Goal: Task Accomplishment & Management: Complete application form

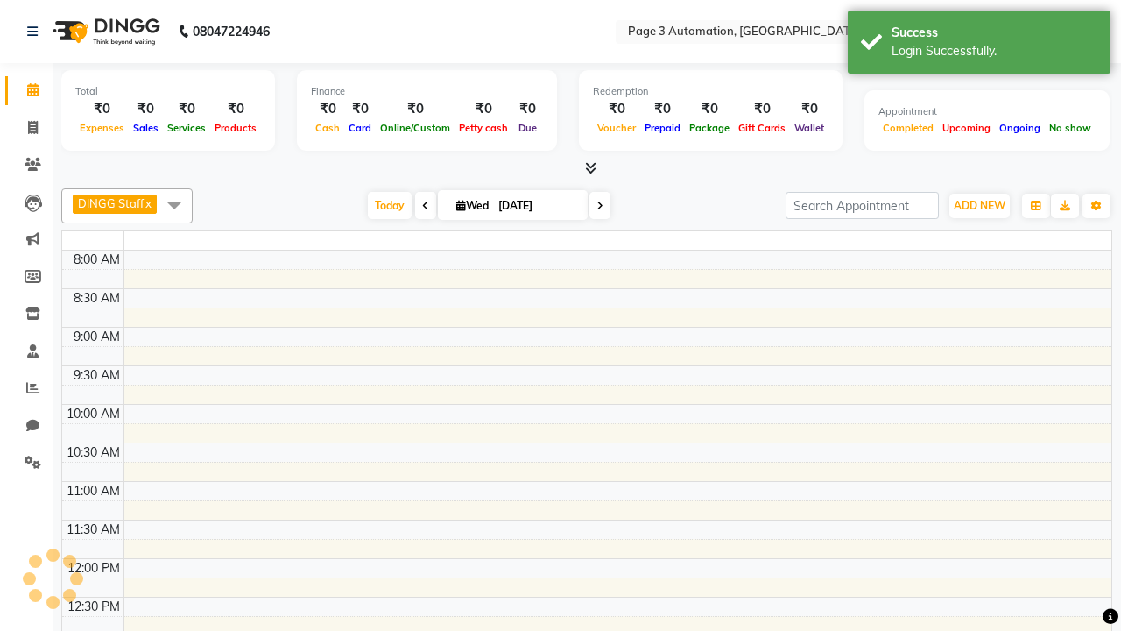
select select "en"
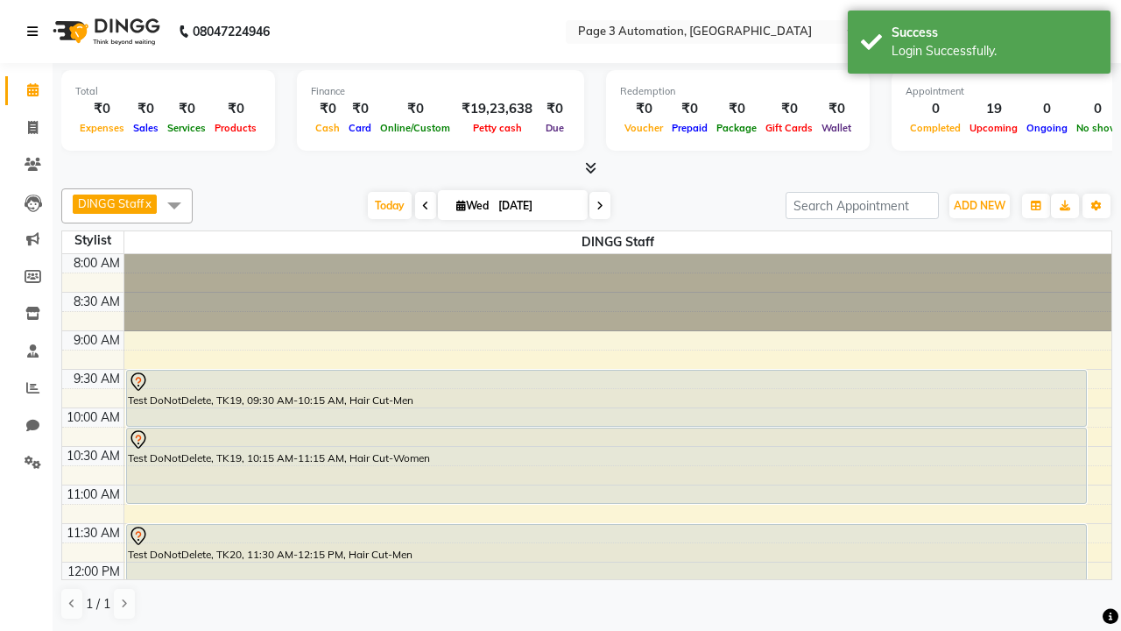
click at [36, 32] on icon at bounding box center [32, 31] width 11 height 12
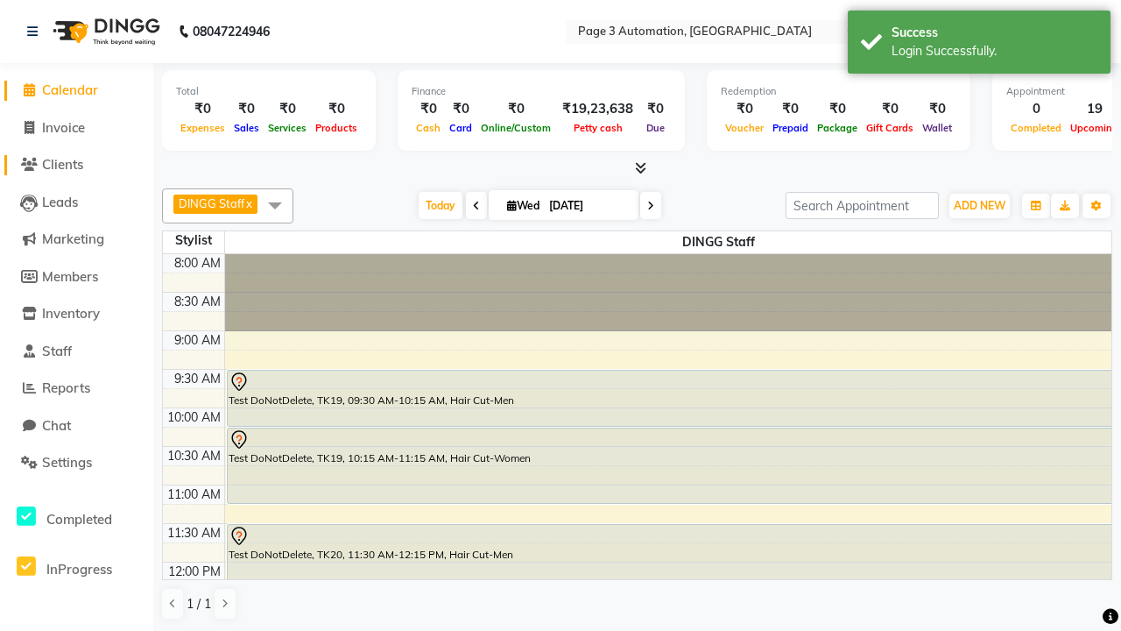
click at [76, 165] on span "Clients" at bounding box center [62, 164] width 41 height 17
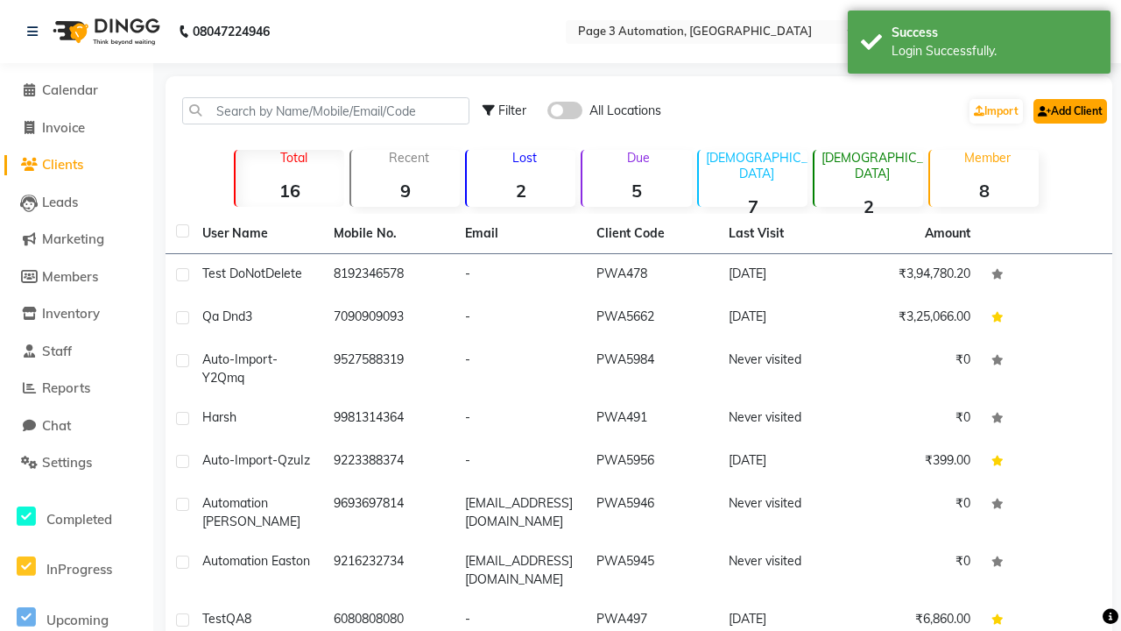
click at [1069, 110] on link "Add Client" at bounding box center [1071, 111] width 74 height 25
select select "22"
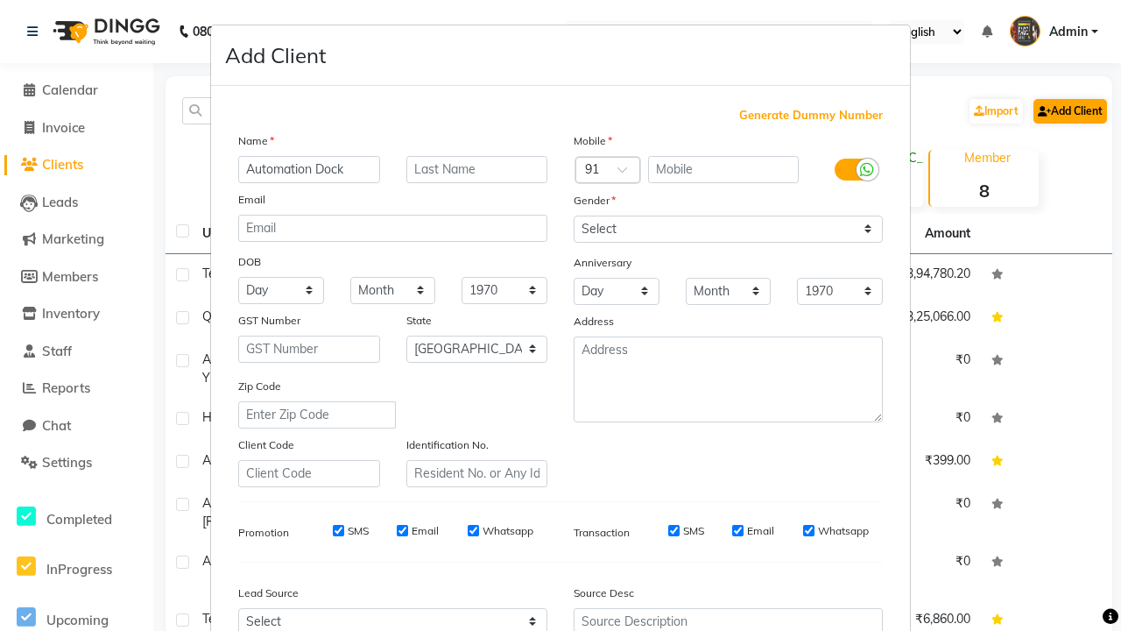
type input "Automation Dock"
type input "9614957946"
type input "[EMAIL_ADDRESS][DOMAIN_NAME]"
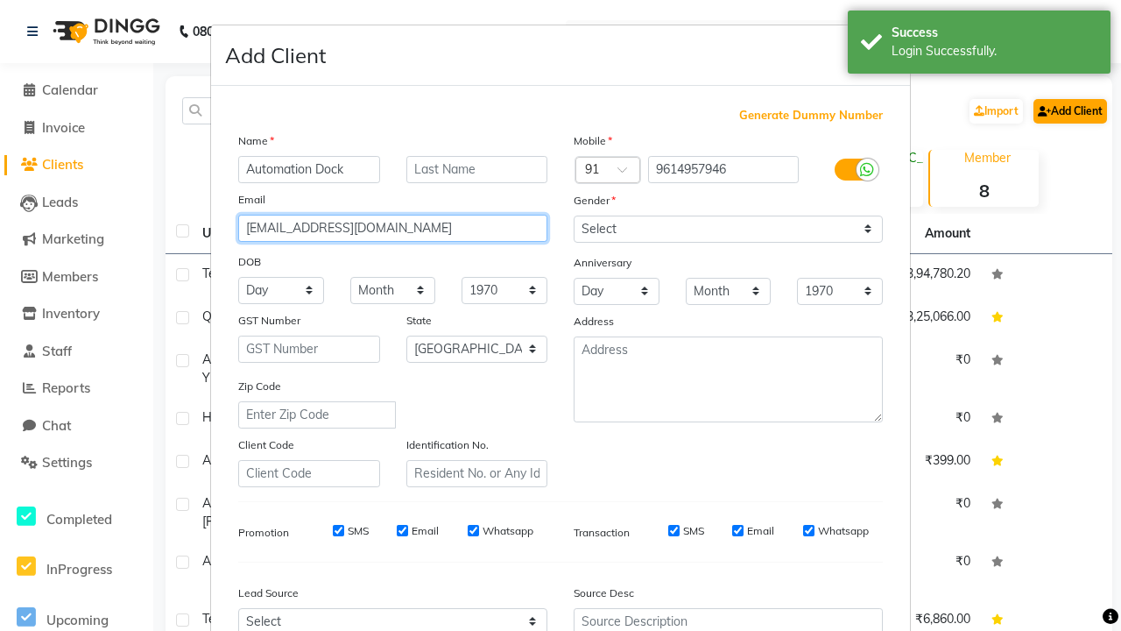
select select "[DEMOGRAPHIC_DATA]"
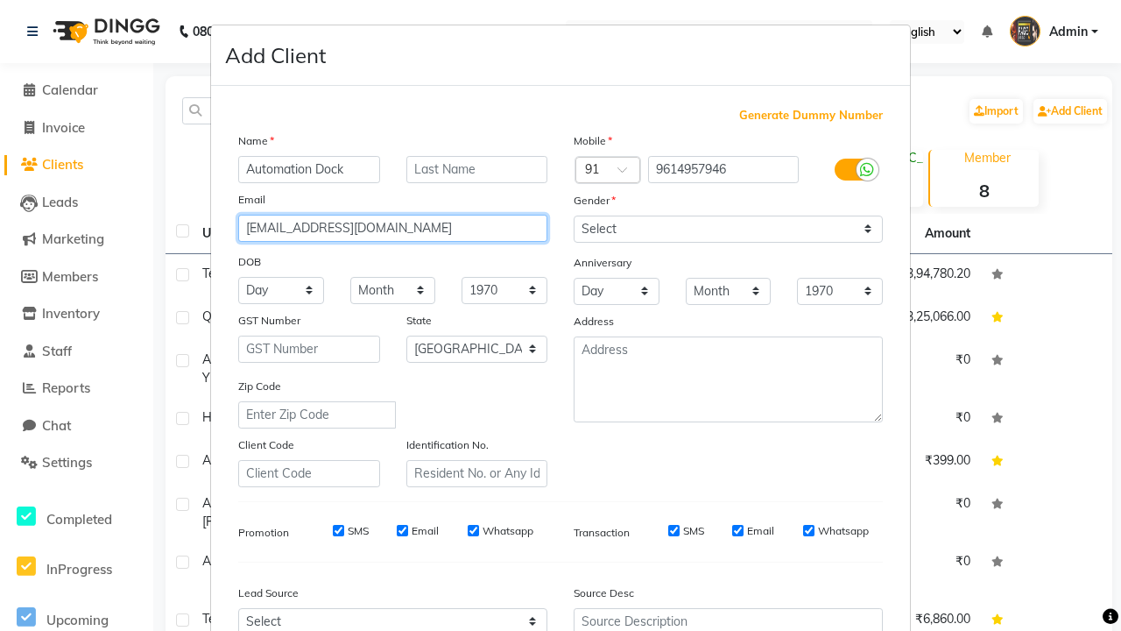
type input "[EMAIL_ADDRESS][DOMAIN_NAME]"
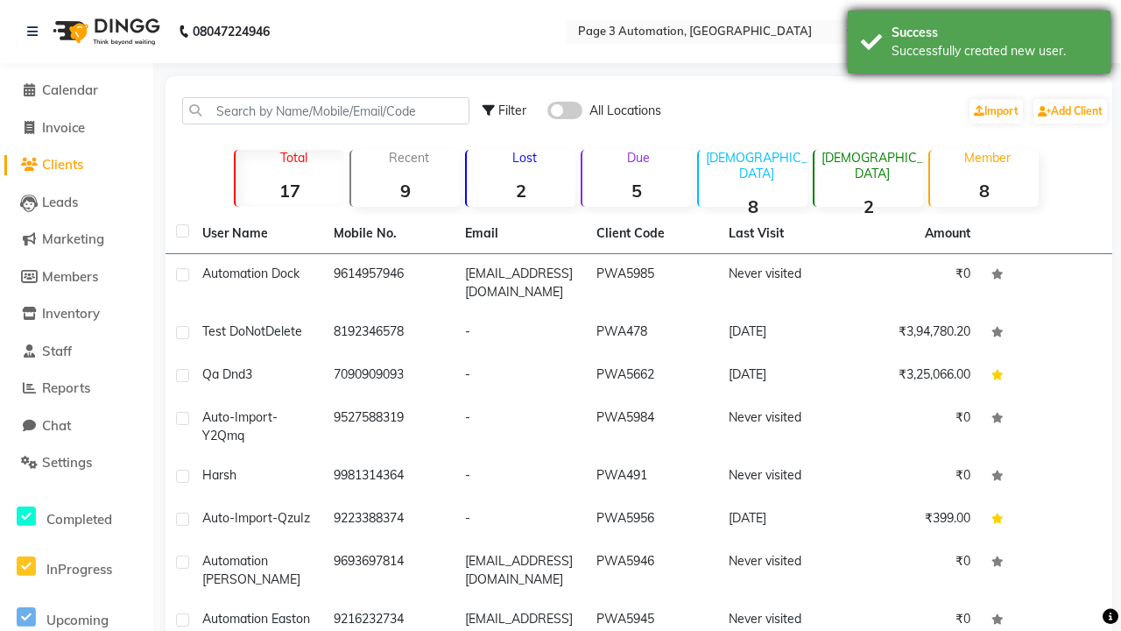
click at [979, 45] on div "Successfully created new user." at bounding box center [995, 51] width 206 height 18
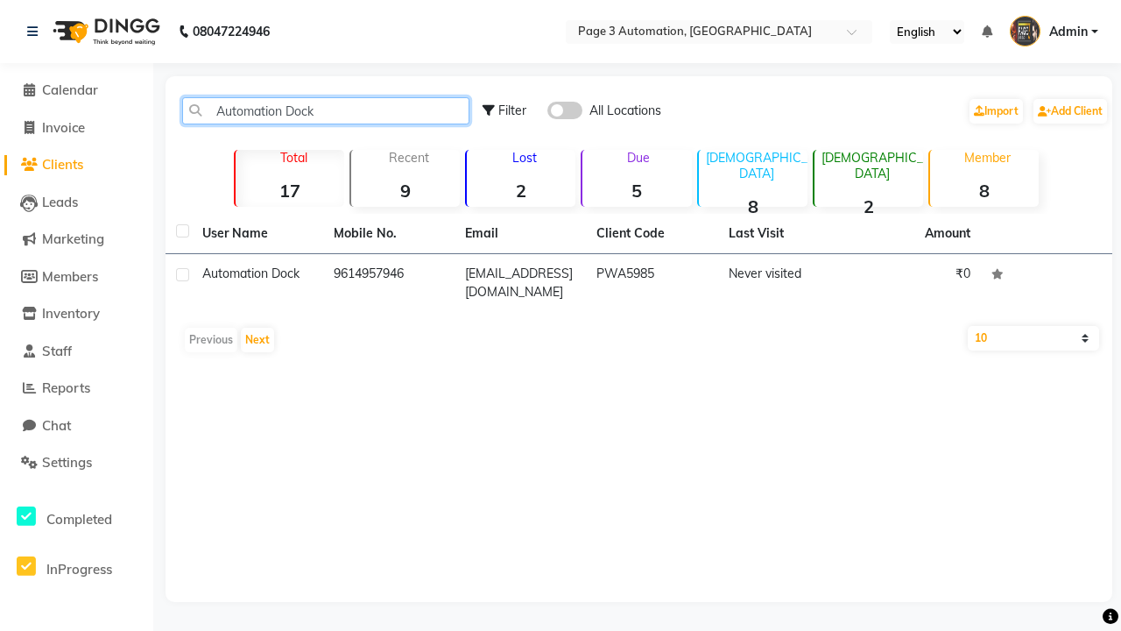
type input "Automation Dock"
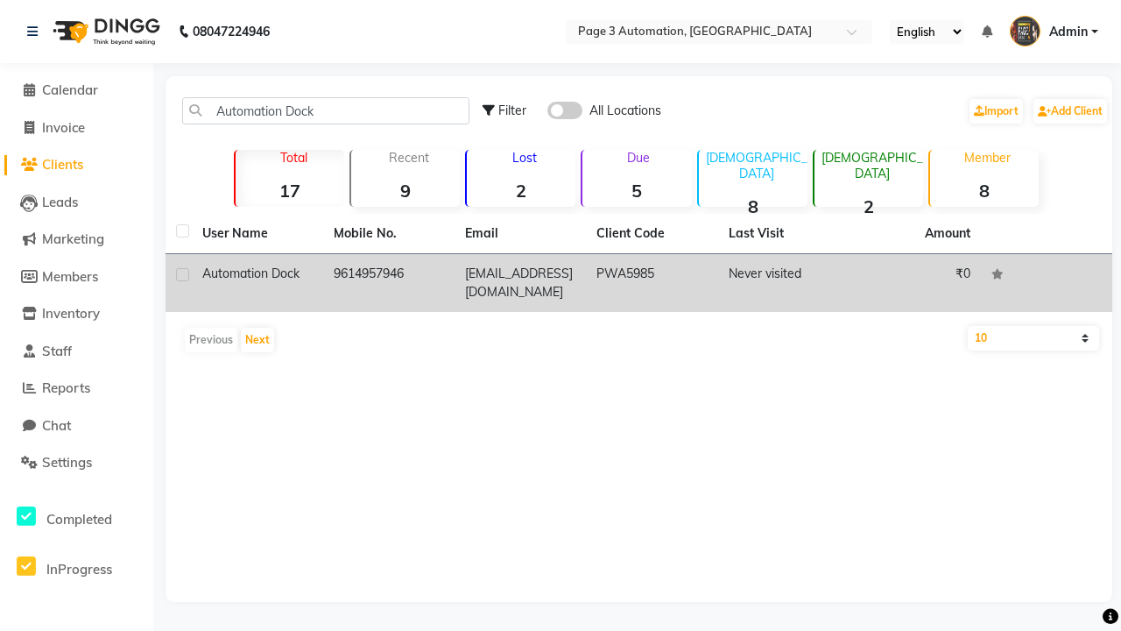
click at [639, 283] on td "PWA5985" at bounding box center [651, 283] width 131 height 58
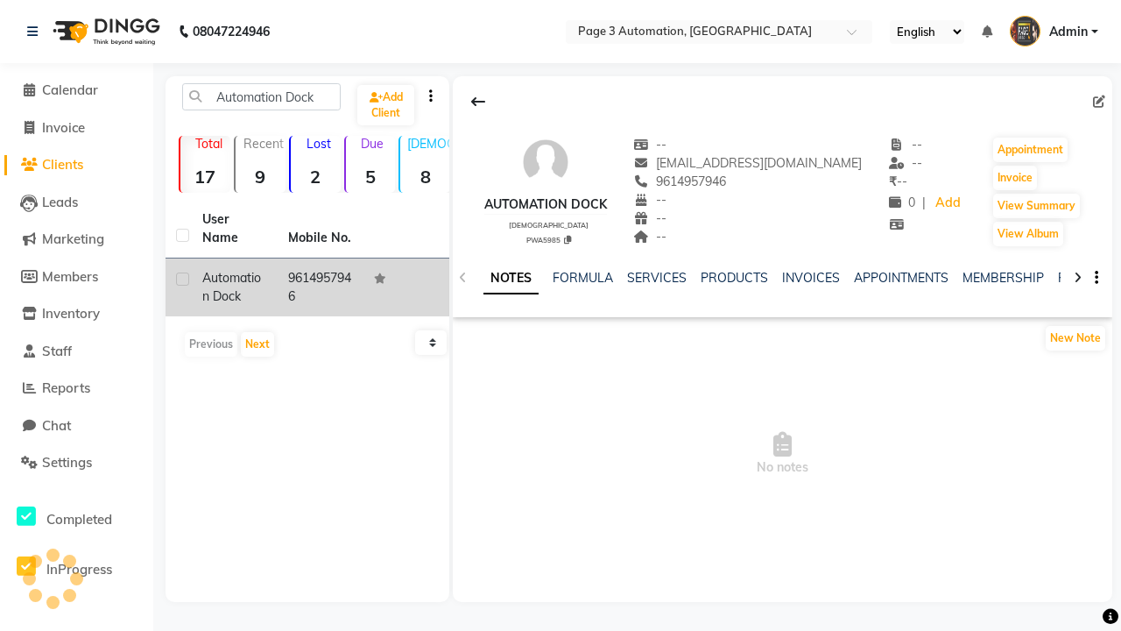
click at [1099, 101] on icon at bounding box center [1099, 101] width 12 height 12
select select "22"
select select "[DEMOGRAPHIC_DATA]"
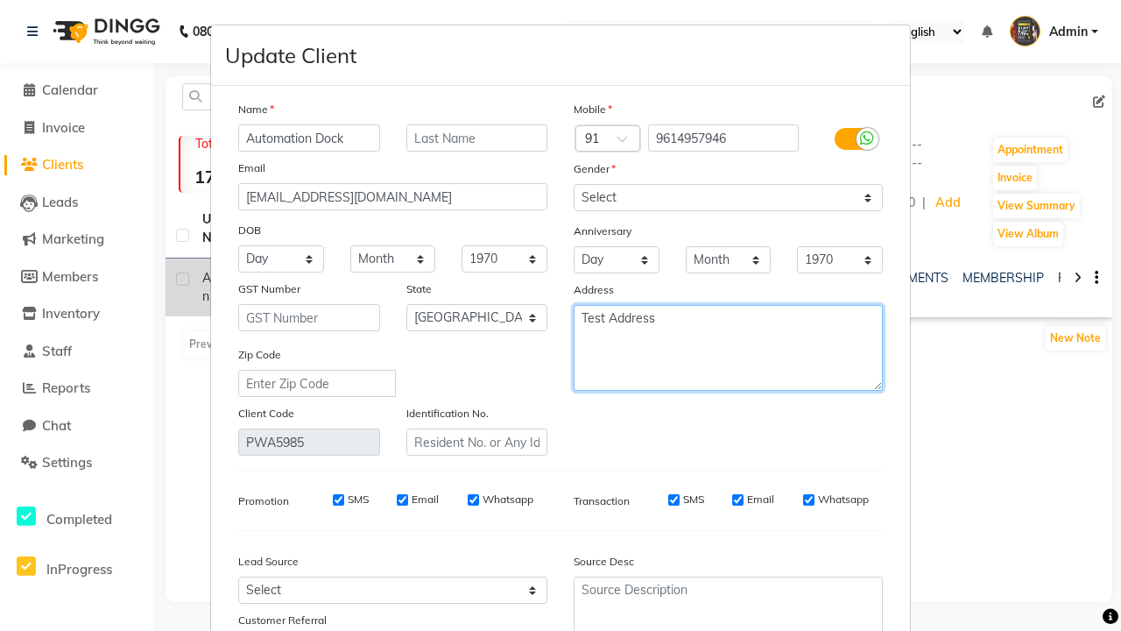
type textarea "Test Address"
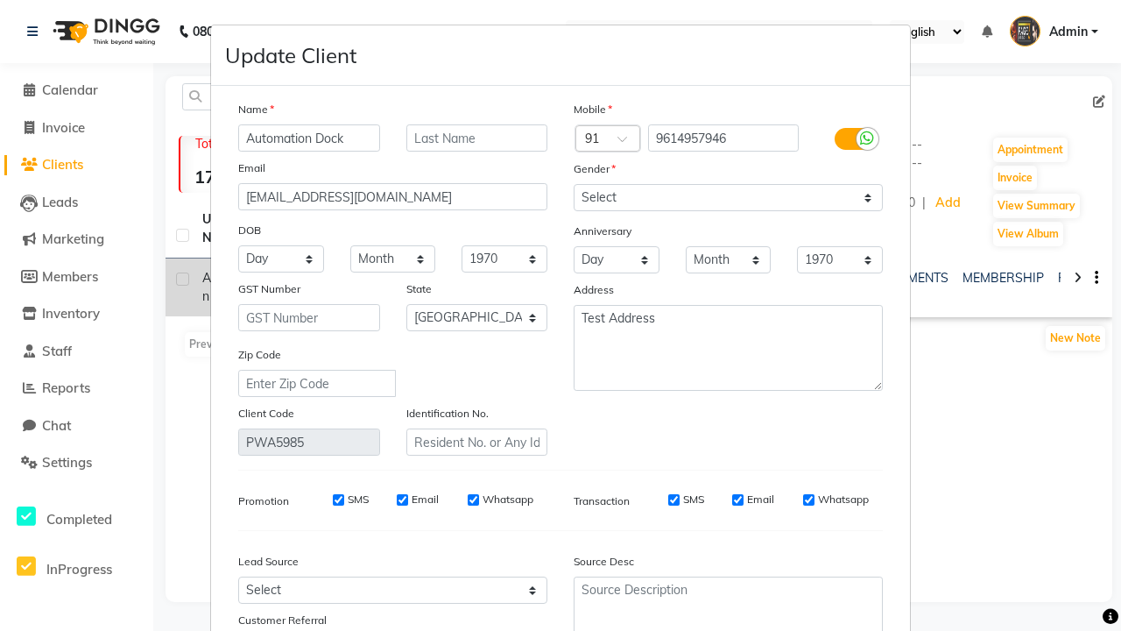
select select
select select "null"
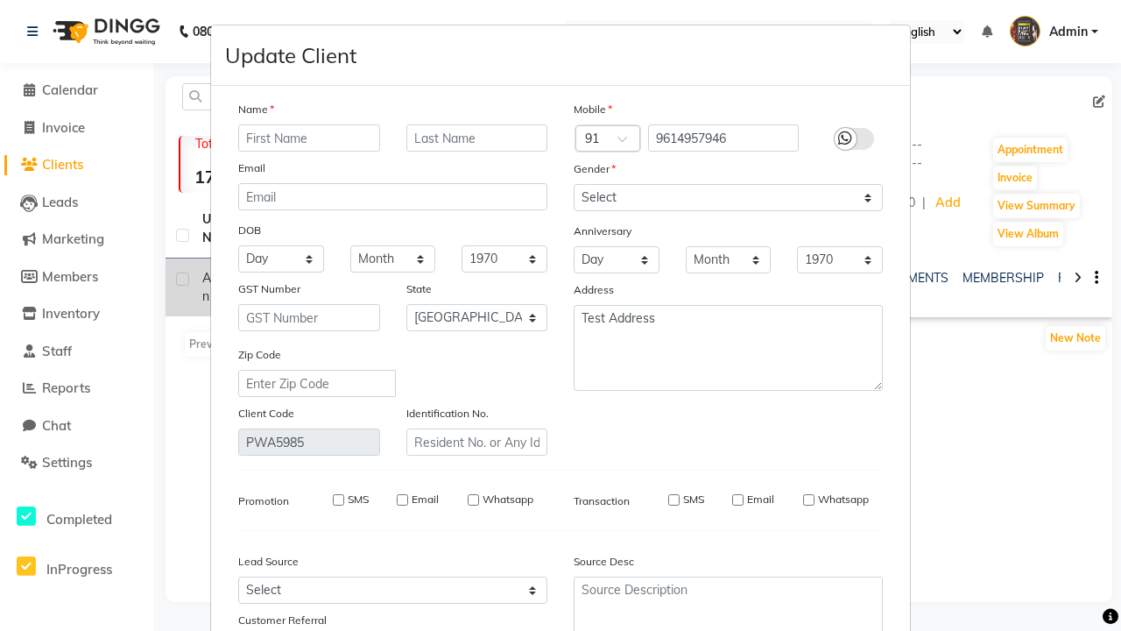
select select
checkbox input "false"
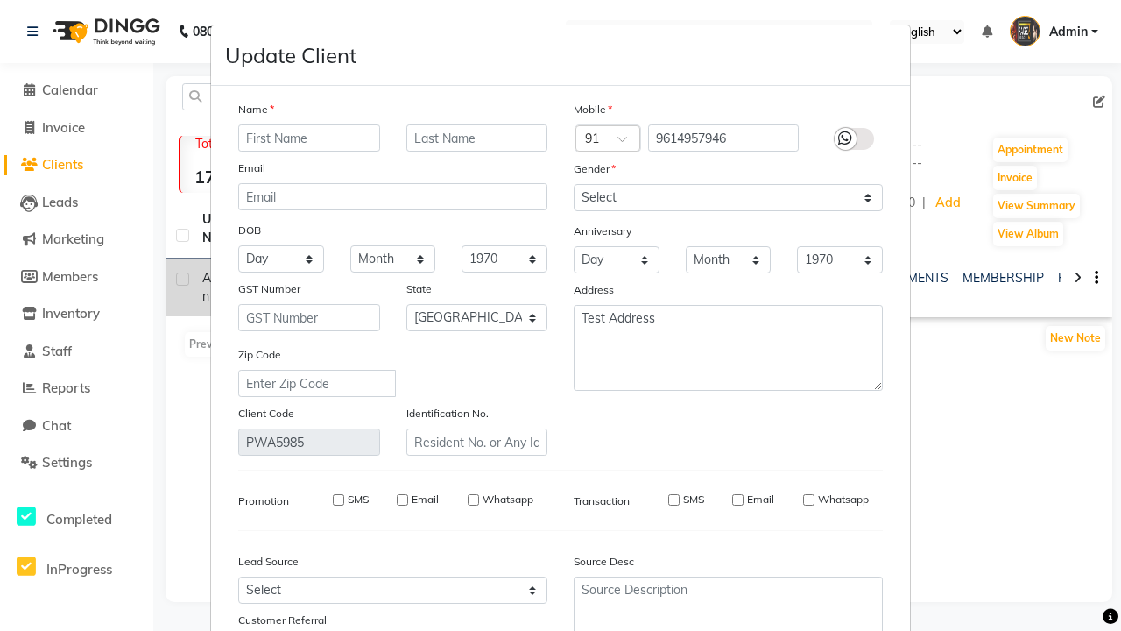
checkbox input "false"
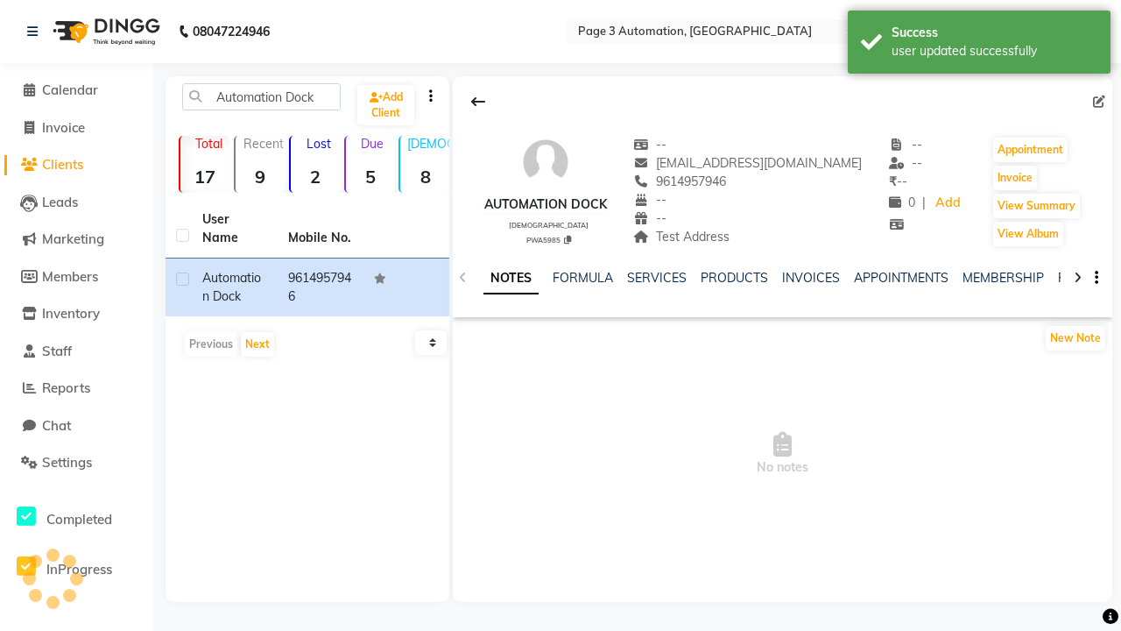
scroll to position [146, 0]
click at [979, 45] on div "user updated successfully" at bounding box center [995, 51] width 206 height 18
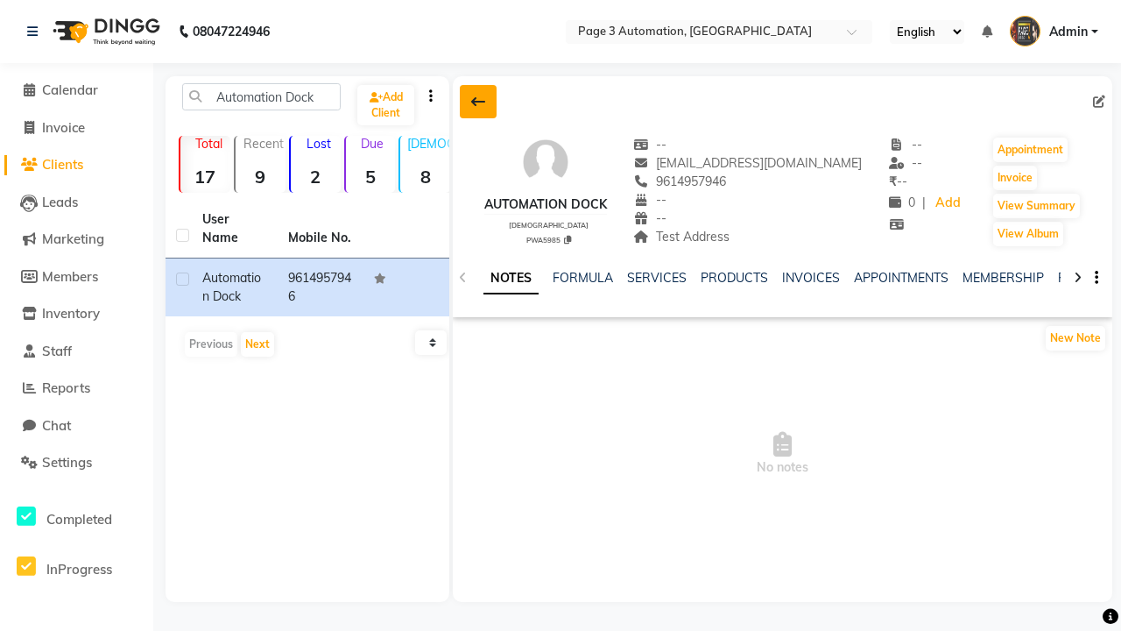
click at [478, 102] on icon at bounding box center [478, 102] width 14 height 14
